Goal: Find specific page/section: Find specific page/section

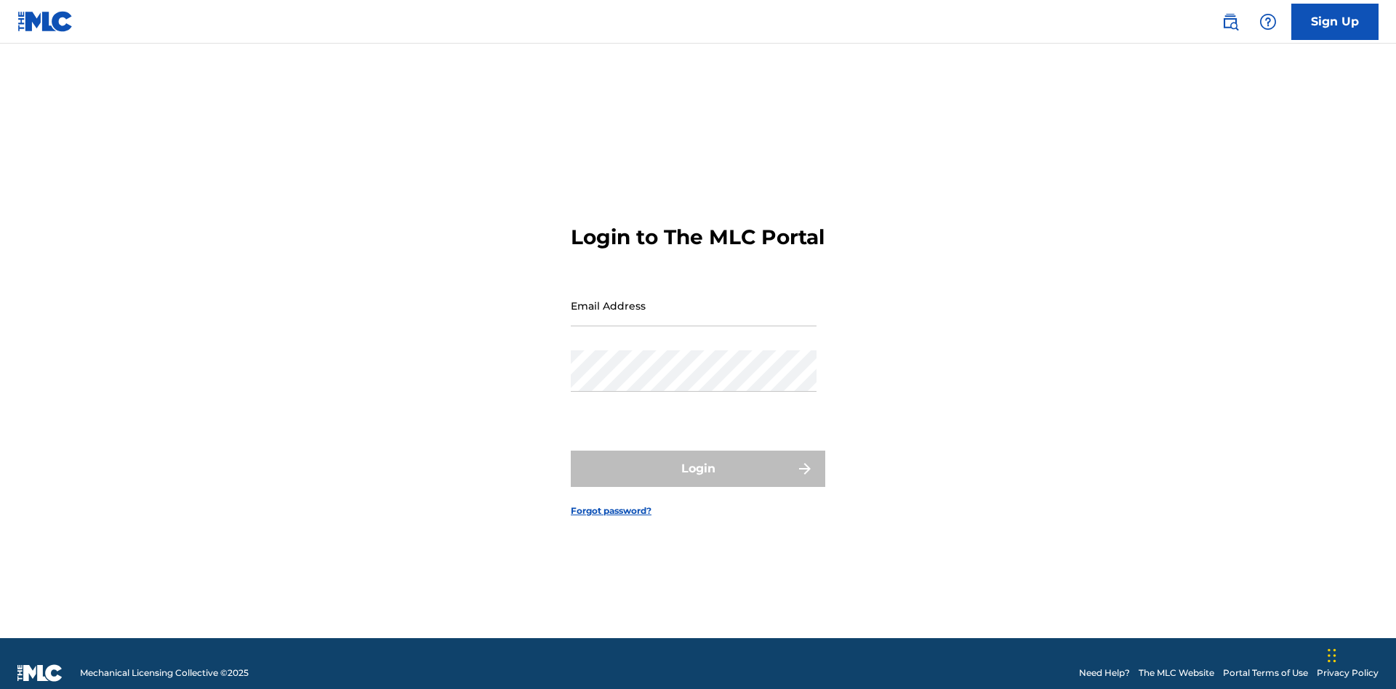
scroll to position [19, 0]
type input "[PERSON_NAME][EMAIL_ADDRESS][DOMAIN_NAME]"
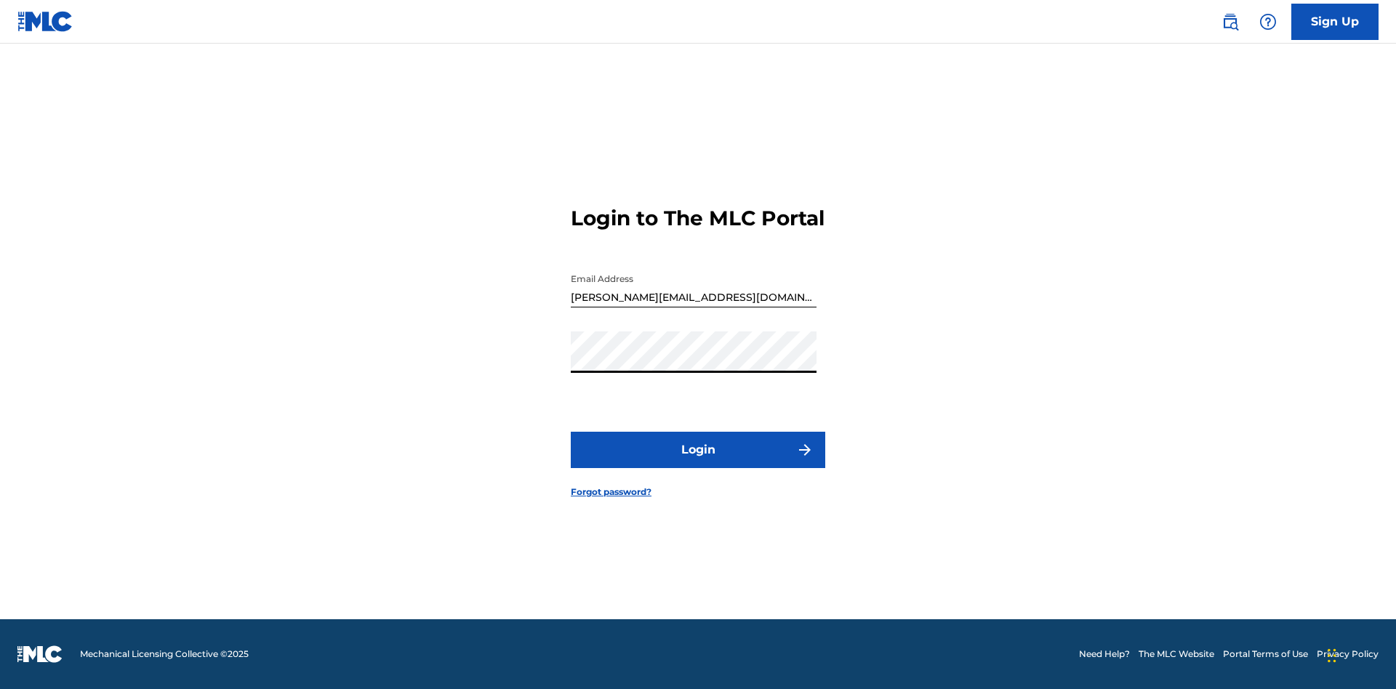
click at [698, 462] on button "Login" at bounding box center [698, 450] width 254 height 36
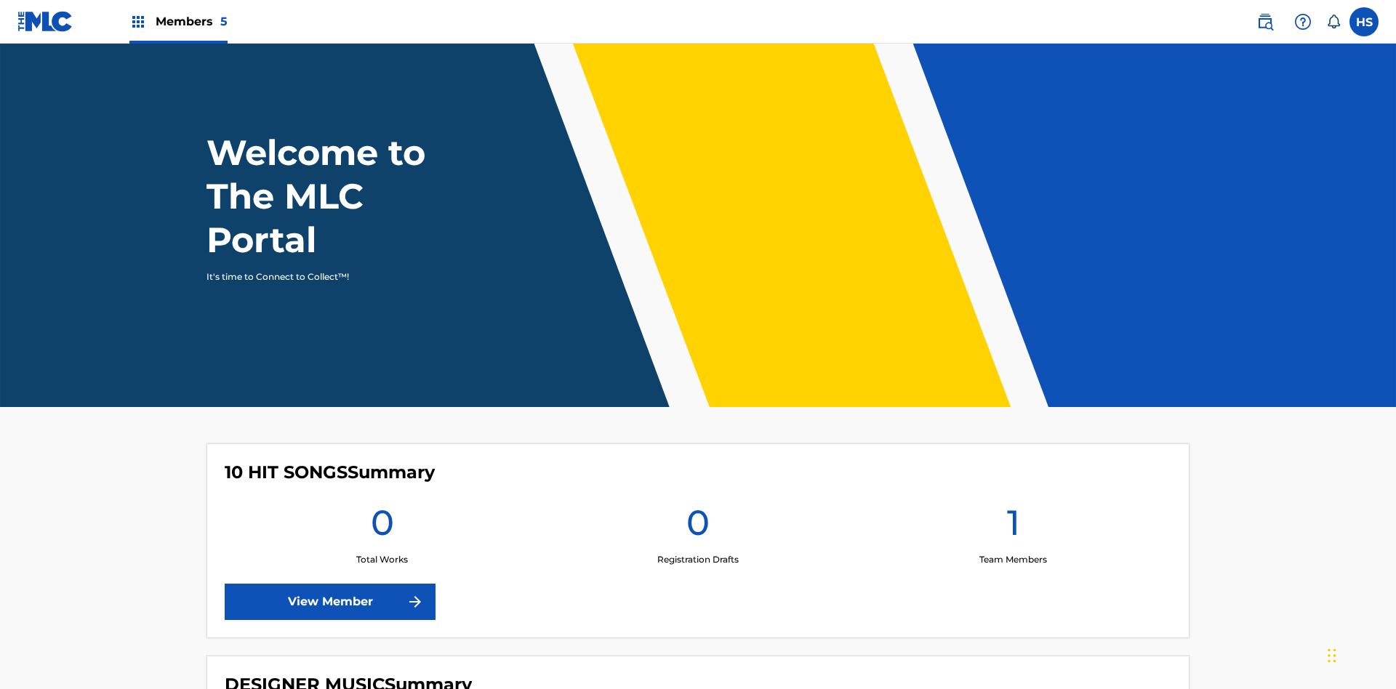
click at [177, 21] on span "Members 5" at bounding box center [192, 21] width 72 height 17
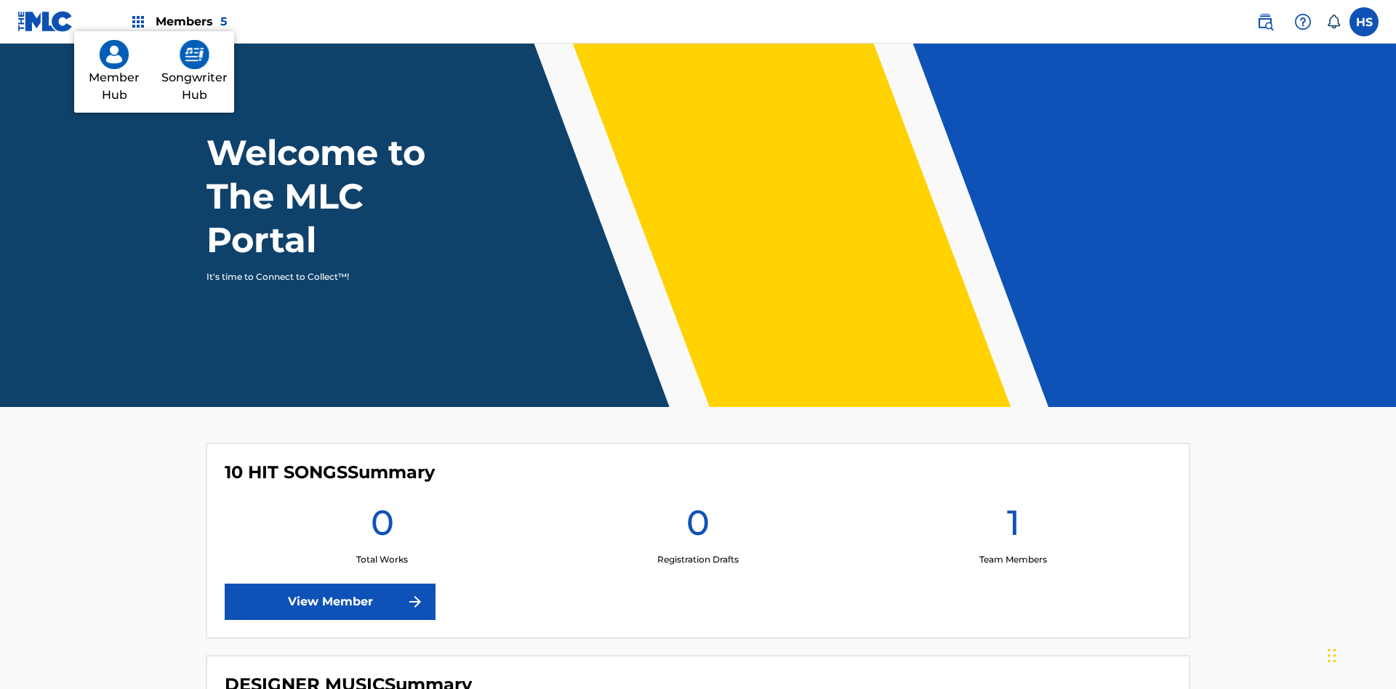
click at [114, 69] on img at bounding box center [114, 54] width 29 height 29
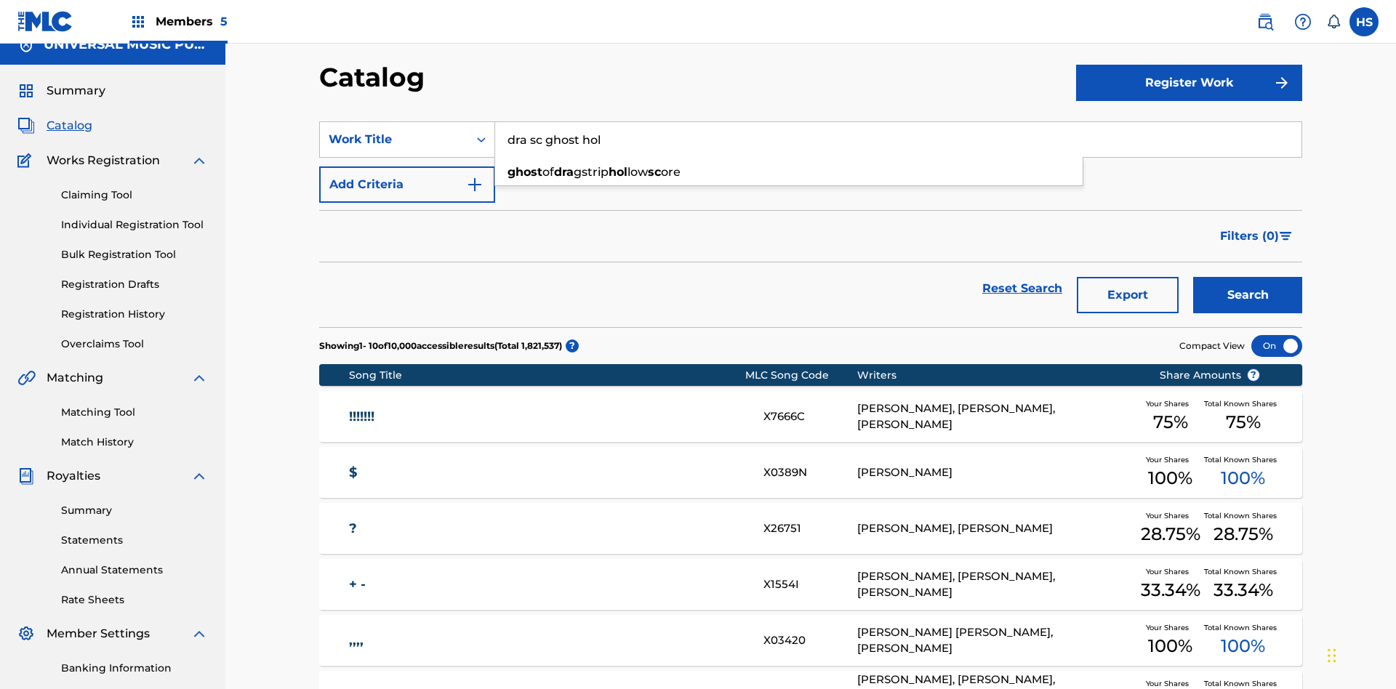
click at [789, 159] on div "ghost of dra gstrip hol low sc ore" at bounding box center [788, 172] width 587 height 26
click at [177, 21] on span "Members 5" at bounding box center [192, 21] width 72 height 17
type input "ghost of dragstrip hollow score"
